Goal: Find specific page/section: Find specific page/section

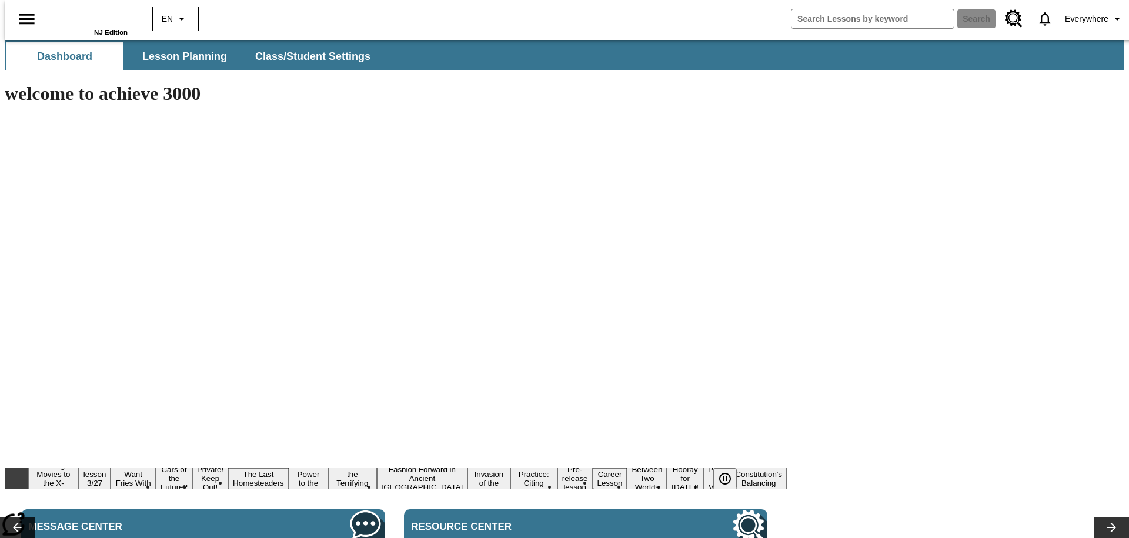
type input "-1"
click at [175, 19] on icon "Language: EN, Select a language" at bounding box center [182, 19] width 14 height 14
